Goal: Check status: Check status

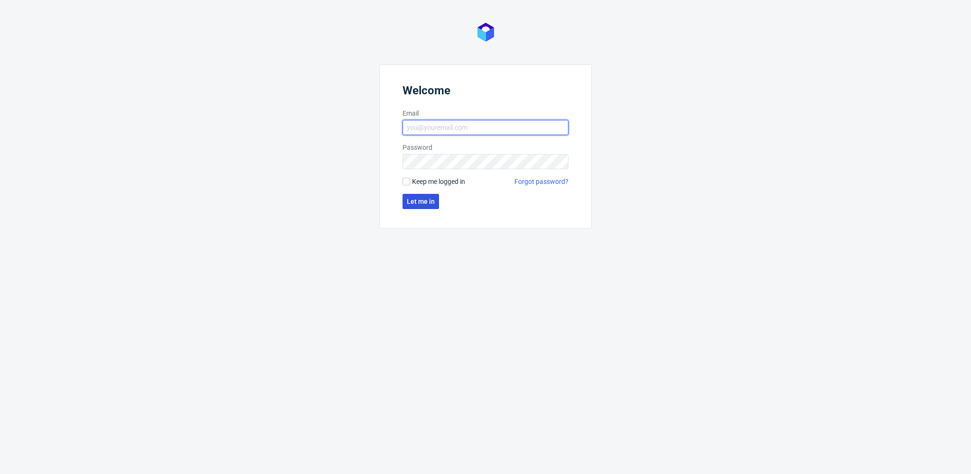
type input "[EMAIL_ADDRESS][PERSON_NAME][DOMAIN_NAME]"
click at [414, 202] on span "Let me in" at bounding box center [421, 201] width 28 height 7
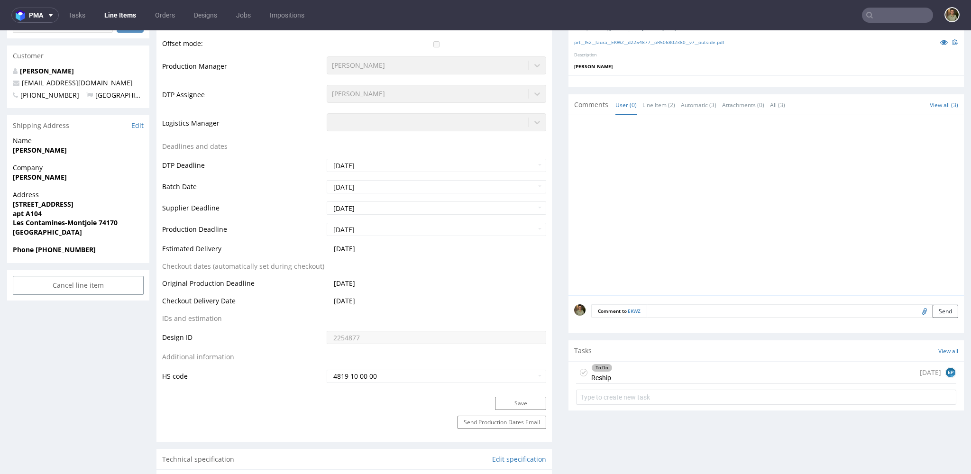
scroll to position [331, 0]
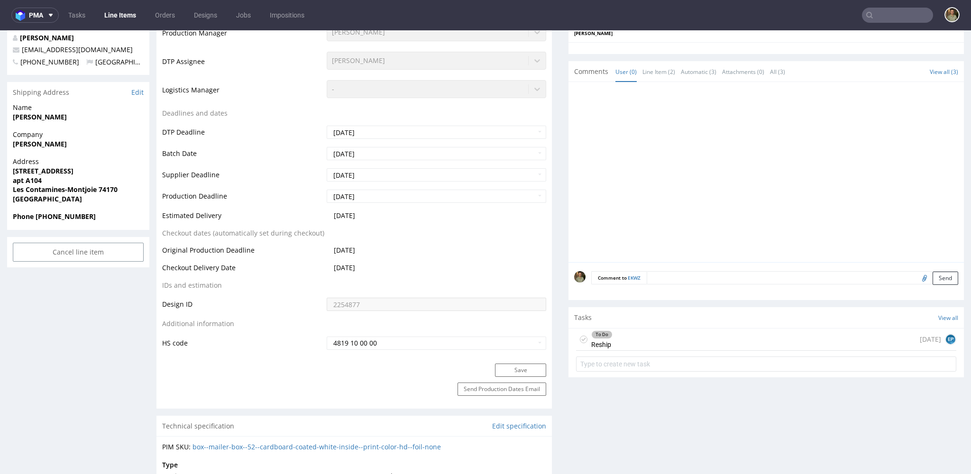
click at [626, 339] on div "To Do Reship [DATE] EP" at bounding box center [766, 340] width 380 height 22
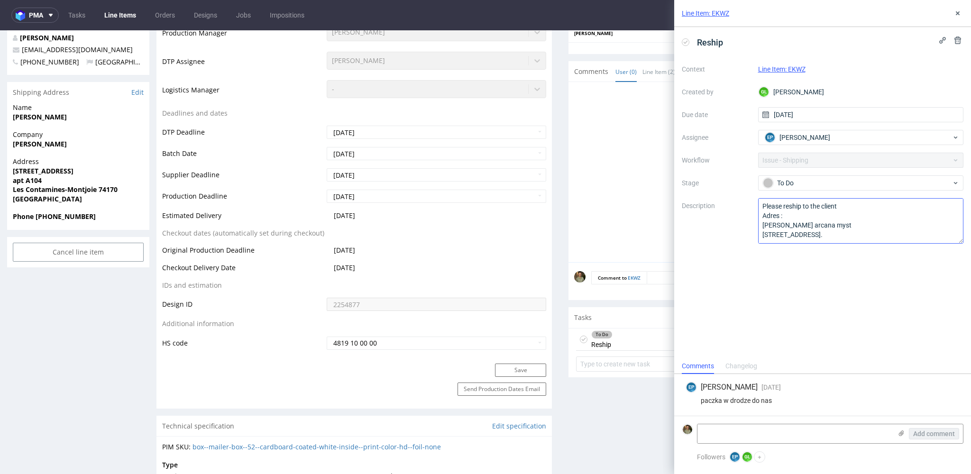
scroll to position [8, 0]
click at [959, 13] on icon at bounding box center [958, 13] width 8 height 8
